Goal: Task Accomplishment & Management: Manage account settings

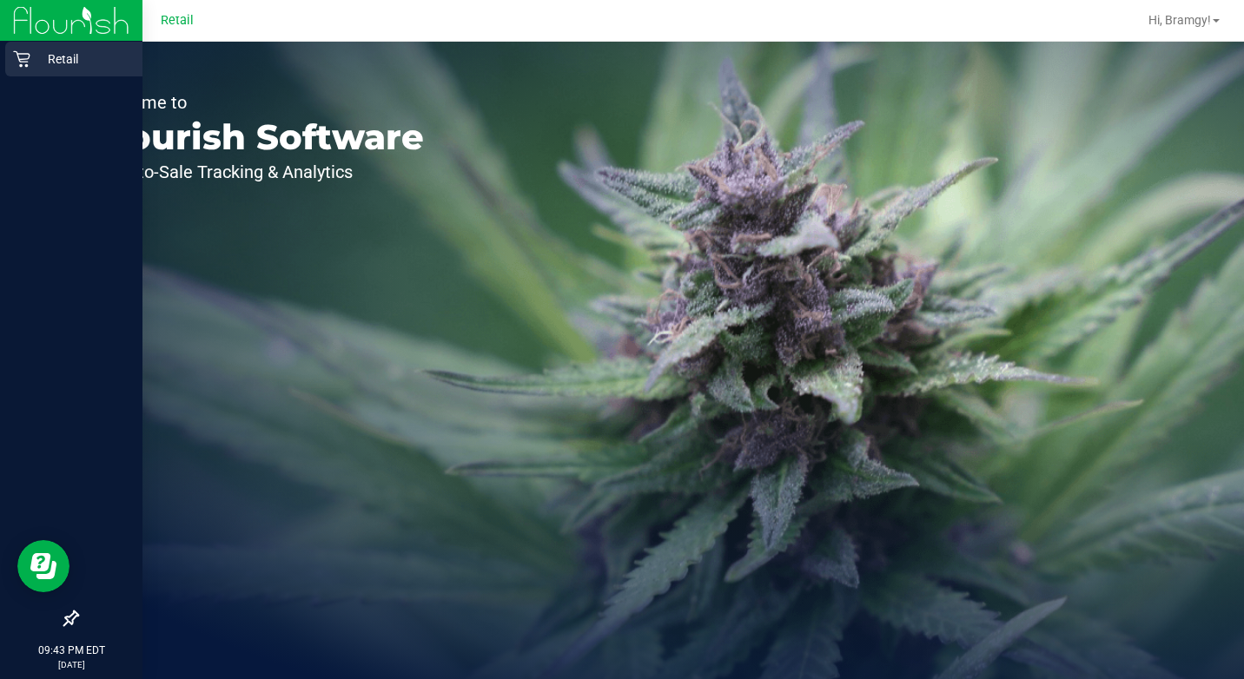
click at [30, 64] on p "Retail" at bounding box center [82, 59] width 104 height 21
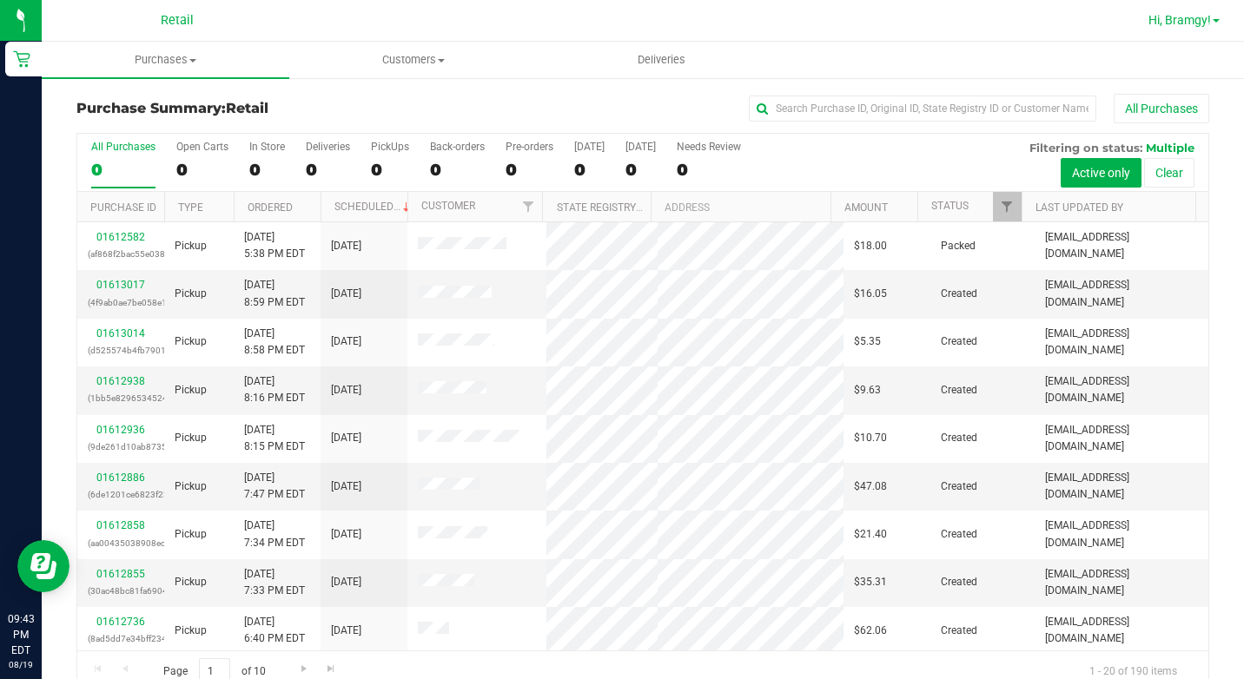
click at [1180, 22] on span "Hi, Bramgy!" at bounding box center [1179, 20] width 63 height 14
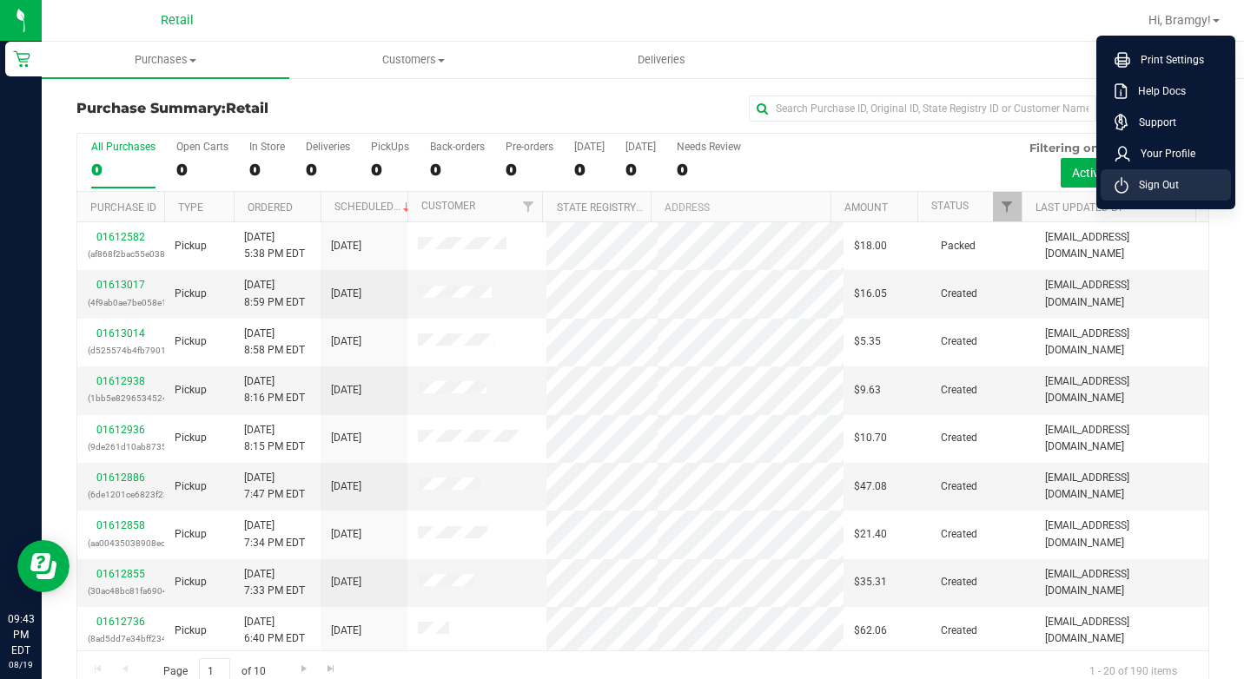
click at [1157, 185] on span "Sign Out" at bounding box center [1153, 184] width 50 height 17
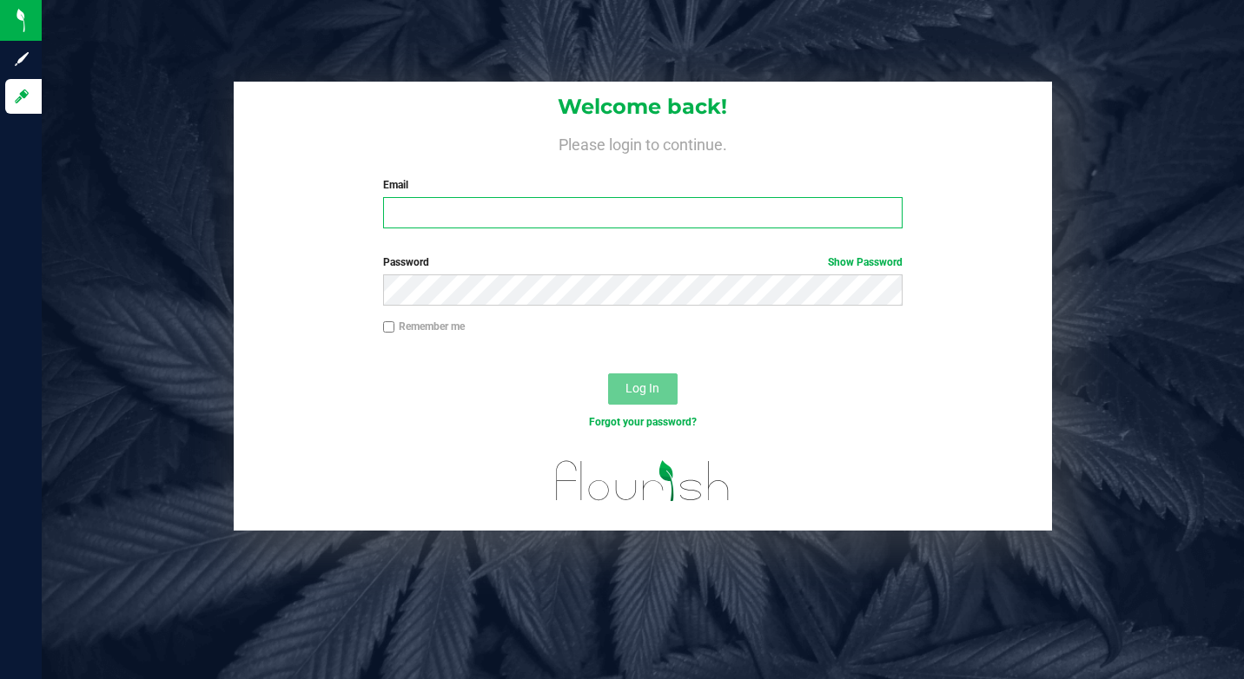
click at [425, 215] on input "Email" at bounding box center [642, 212] width 519 height 31
type input "[EMAIL_ADDRESS][DOMAIN_NAME]"
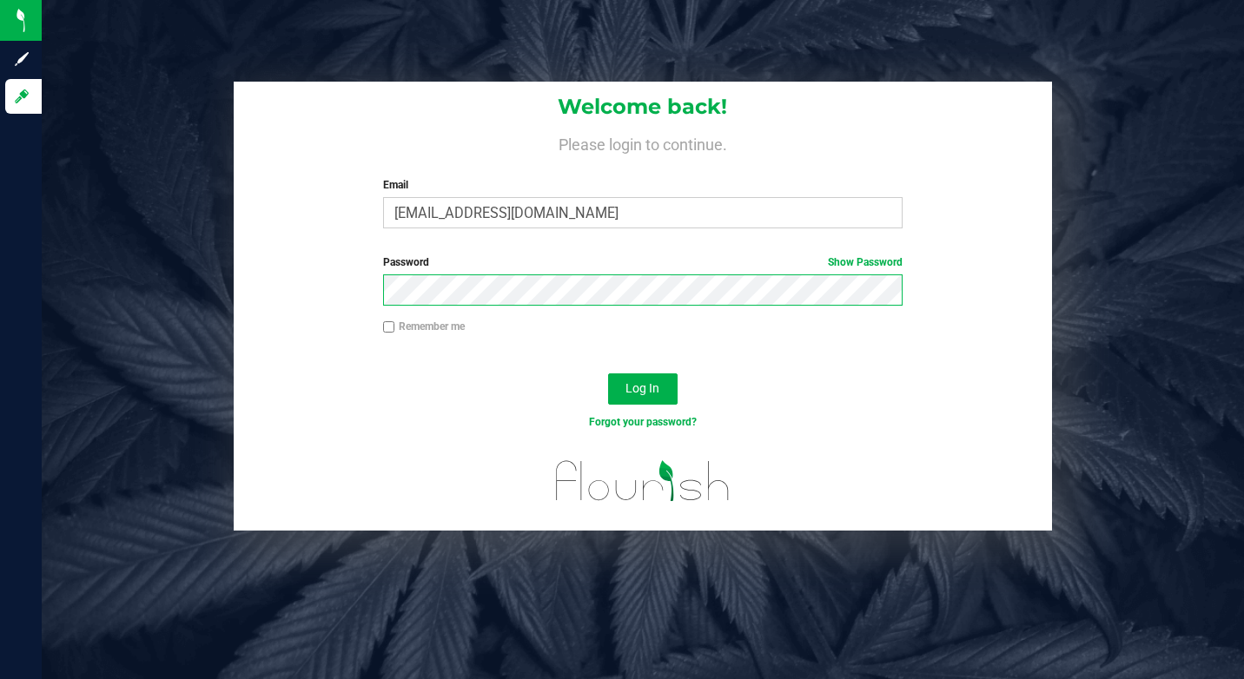
click at [608, 374] on button "Log In" at bounding box center [642, 389] width 69 height 31
